Goal: Information Seeking & Learning: Learn about a topic

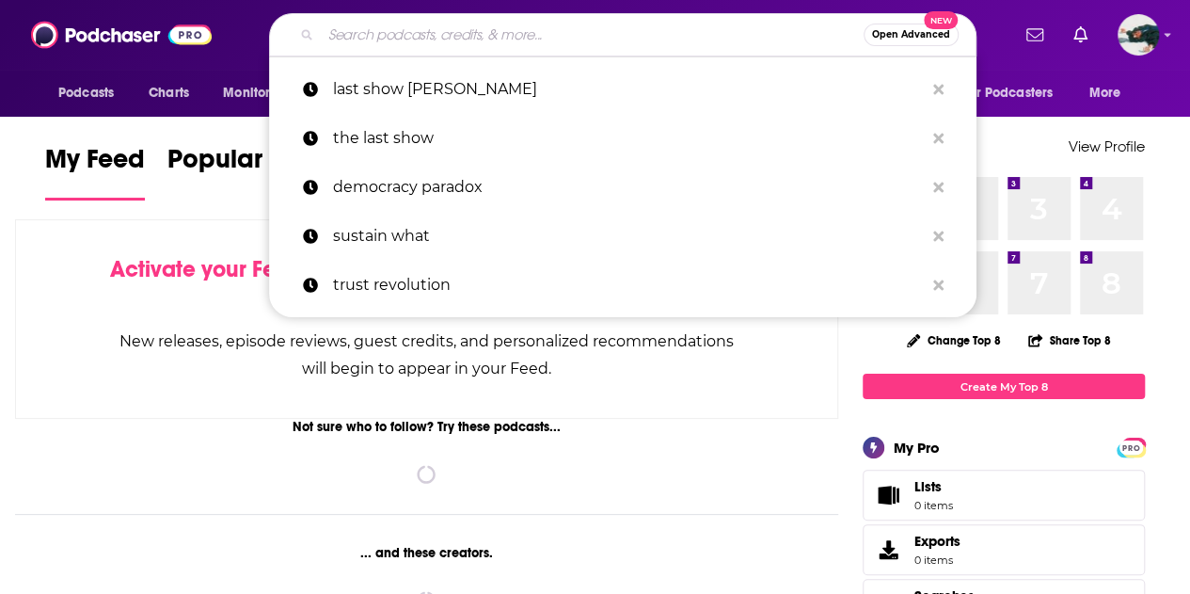
click at [435, 28] on input "Search podcasts, credits, & more..." at bounding box center [592, 35] width 543 height 30
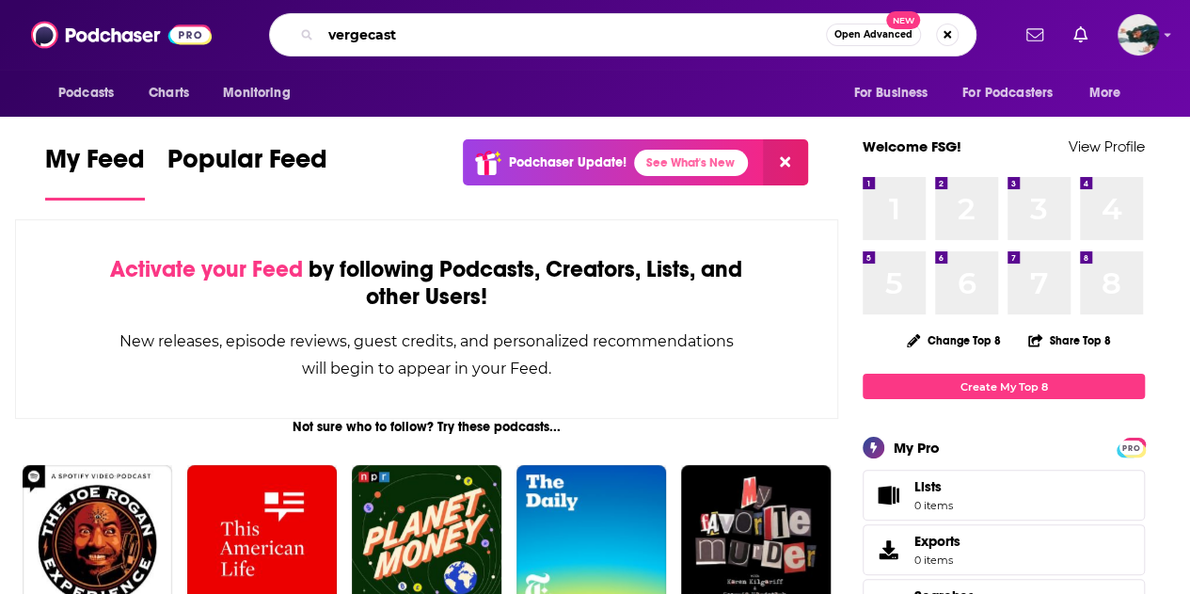
type input "vergecast"
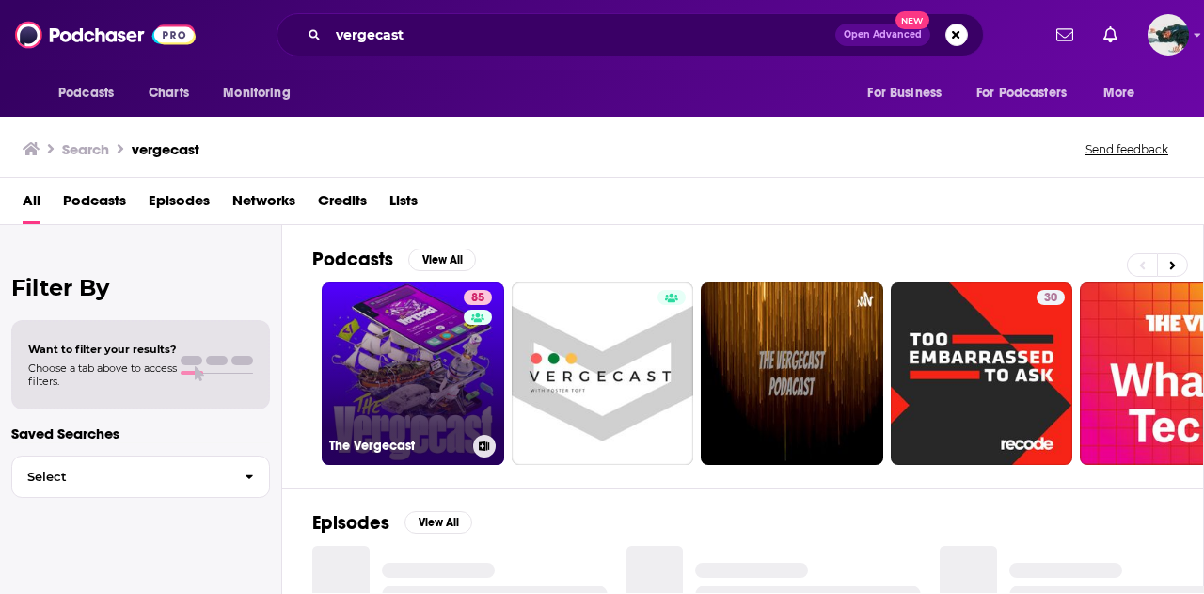
click at [392, 360] on link "85 The Vergecast" at bounding box center [413, 373] width 182 height 182
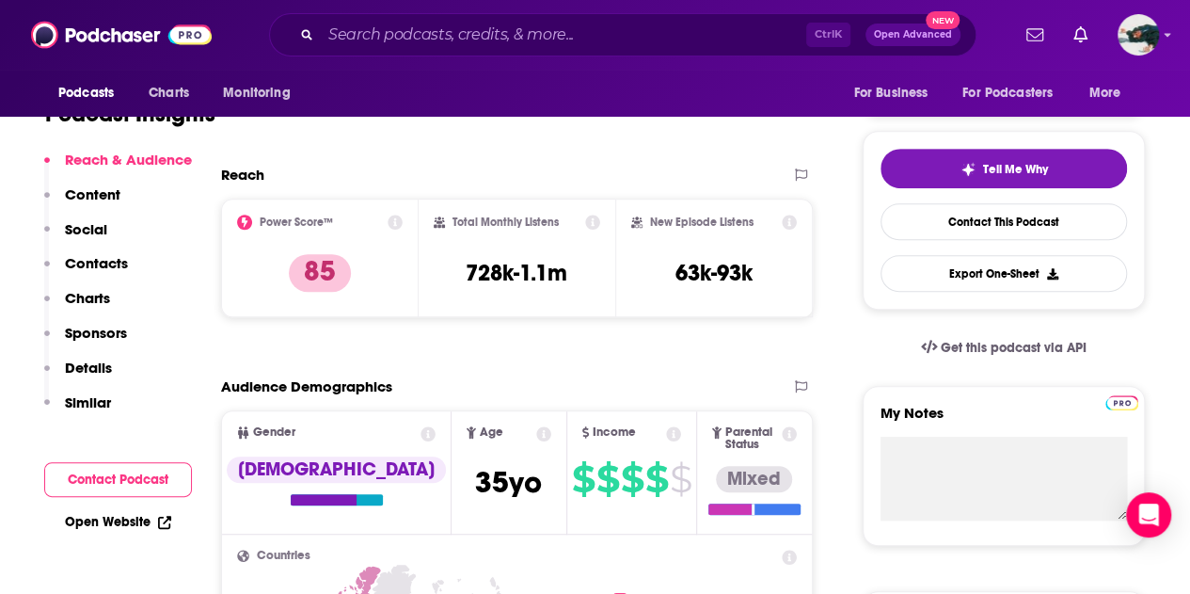
scroll to position [378, 0]
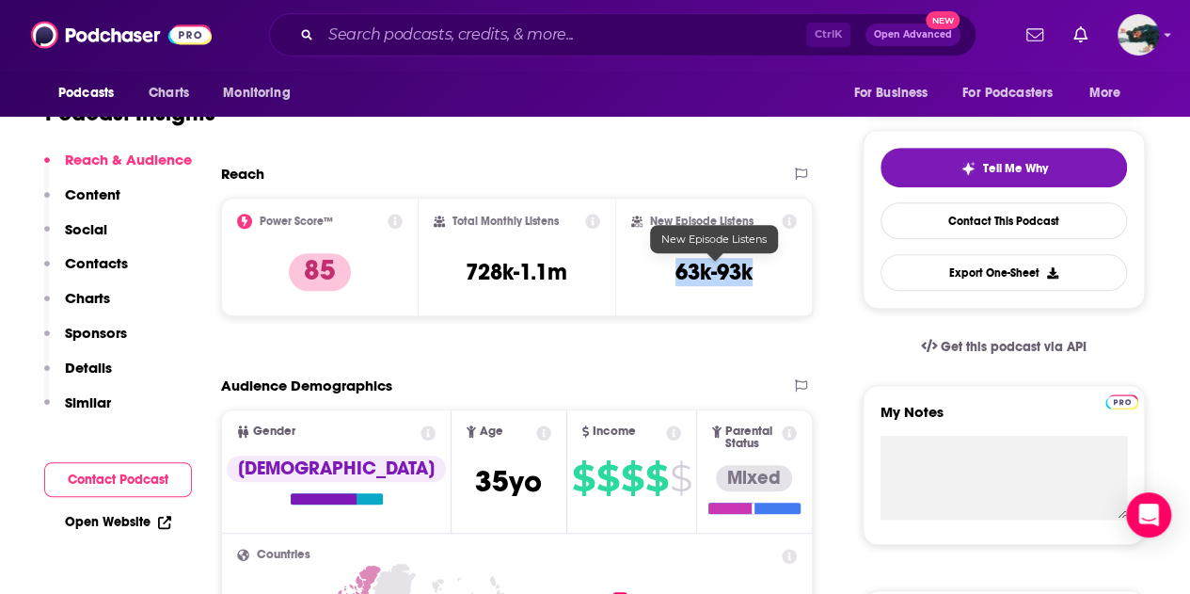
drag, startPoint x: 671, startPoint y: 270, endPoint x: 752, endPoint y: 276, distance: 82.0
click at [752, 276] on div "New Episode Listens 63k-93k" at bounding box center [714, 257] width 166 height 87
